Goal: Use online tool/utility: Utilize a website feature to perform a specific function

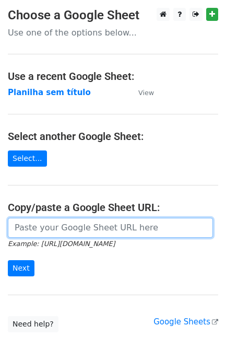
click at [75, 226] on input "url" at bounding box center [110, 228] width 205 height 20
paste input "[URL][DOMAIN_NAME]"
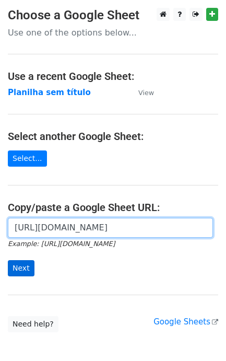
scroll to position [0, 230]
type input "[URL][DOMAIN_NAME]"
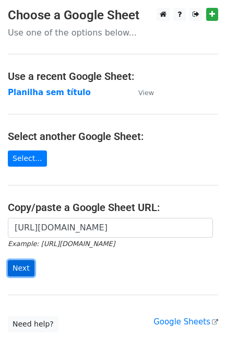
click at [25, 272] on input "Next" at bounding box center [21, 268] width 27 height 16
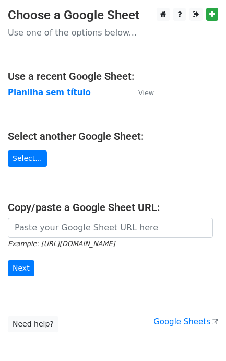
click at [38, 239] on form "Example: https://docs.google.com/spreadsheets/d/abc/edit Next" at bounding box center [113, 247] width 211 height 59
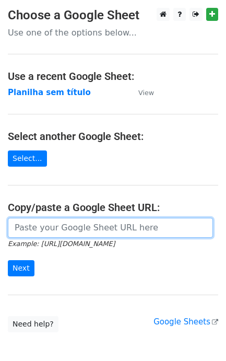
click at [47, 224] on input "url" at bounding box center [110, 228] width 205 height 20
paste input "https://docs.google.com/spreadsheets/d/11dGfEbGc57YceTrmeJPNe1kg2RUhHsyv8kR8EpL…"
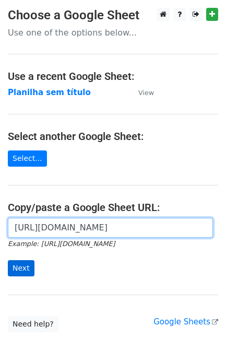
type input "https://docs.google.com/spreadsheets/d/11dGfEbGc57YceTrmeJPNe1kg2RUhHsyv8kR8EpL…"
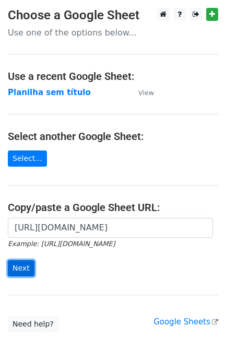
click at [24, 265] on input "Next" at bounding box center [21, 268] width 27 height 16
